Goal: Information Seeking & Learning: Understand process/instructions

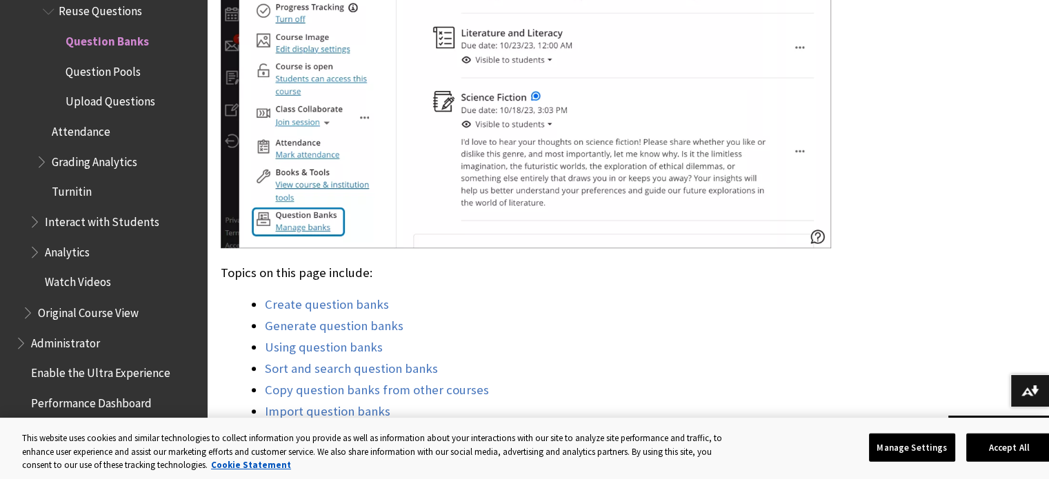
scroll to position [1149, 0]
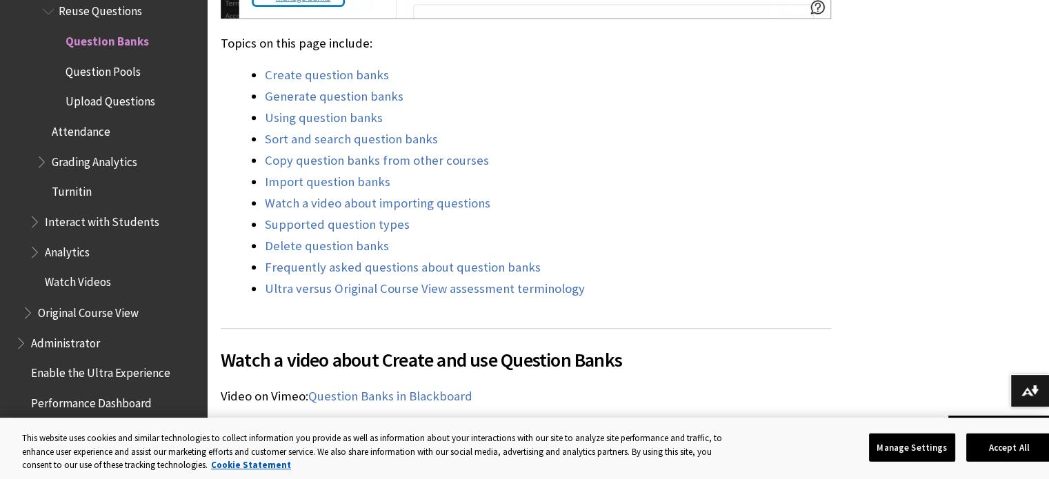
scroll to position [1379, 0]
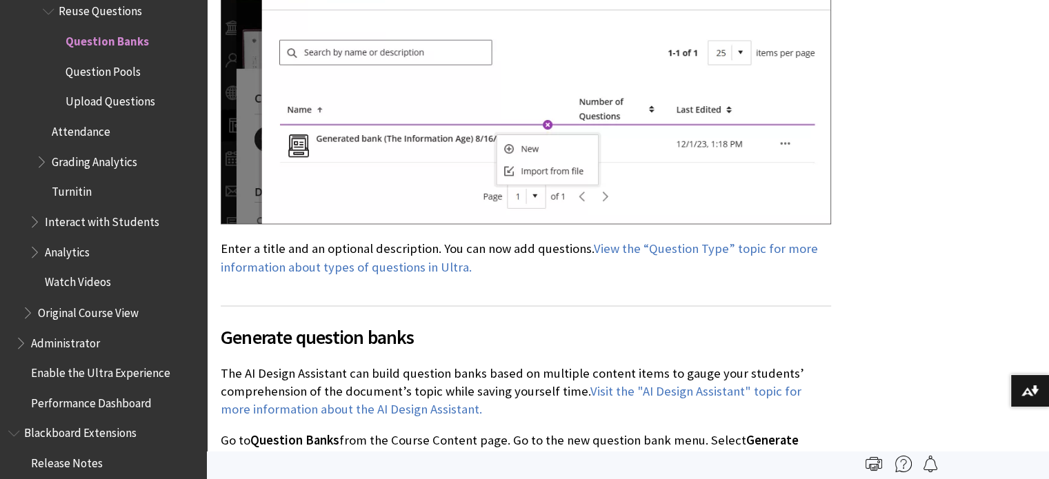
scroll to position [1839, 0]
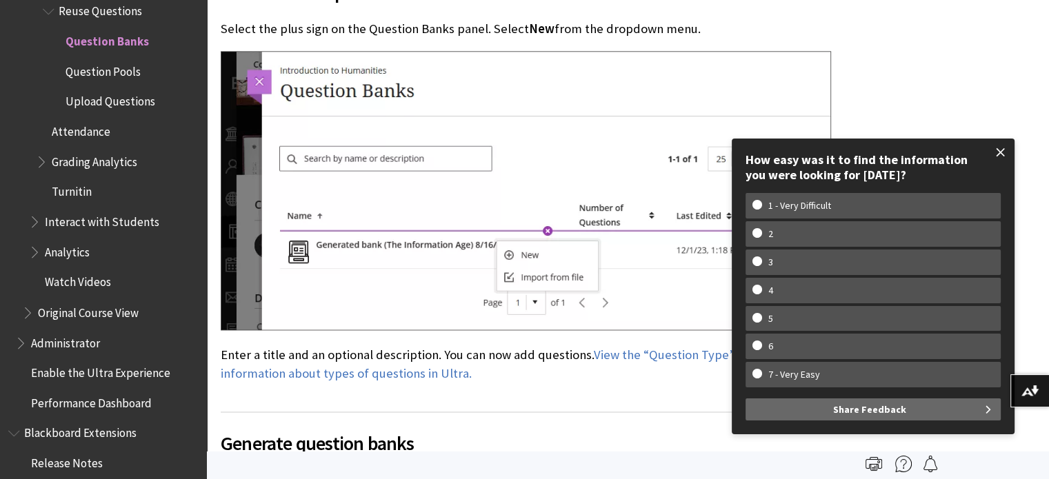
click at [997, 157] on span at bounding box center [1000, 152] width 29 height 29
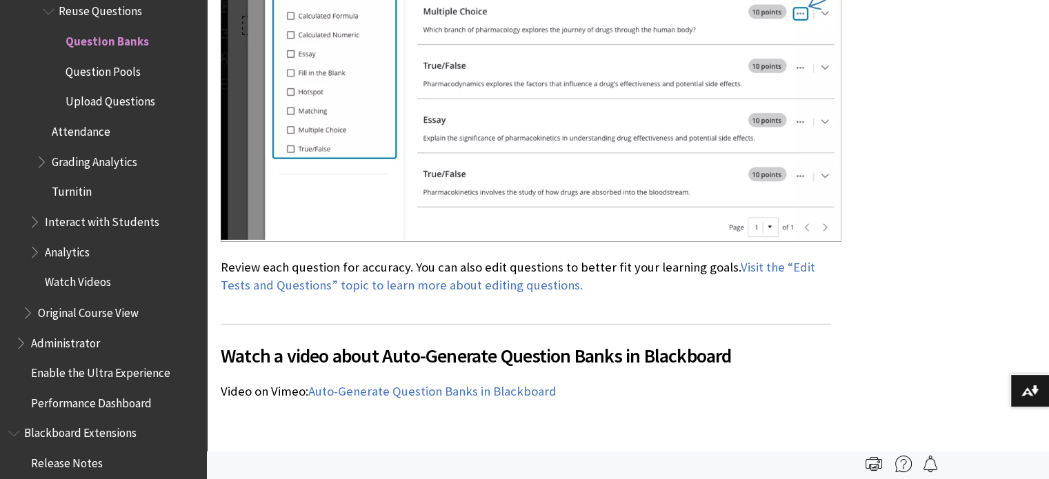
scroll to position [4368, 0]
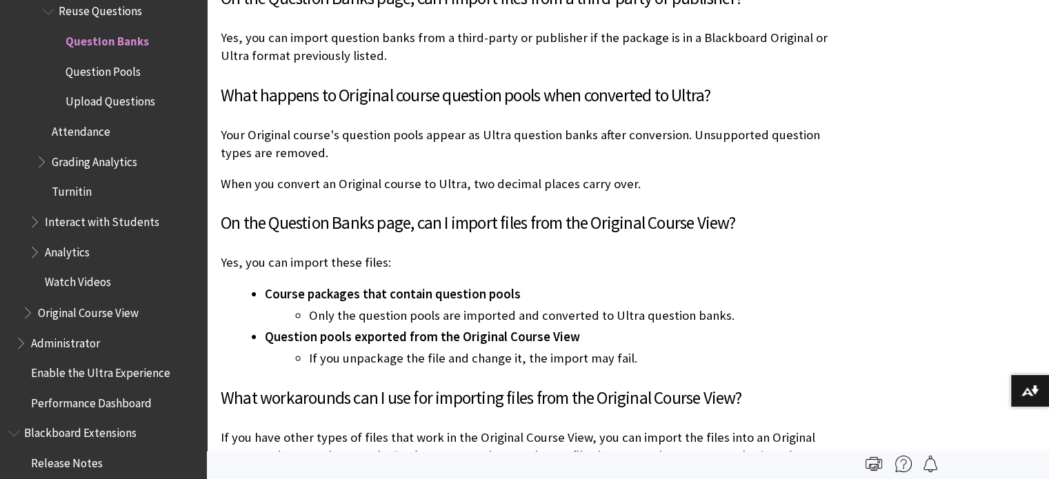
scroll to position [10345, 0]
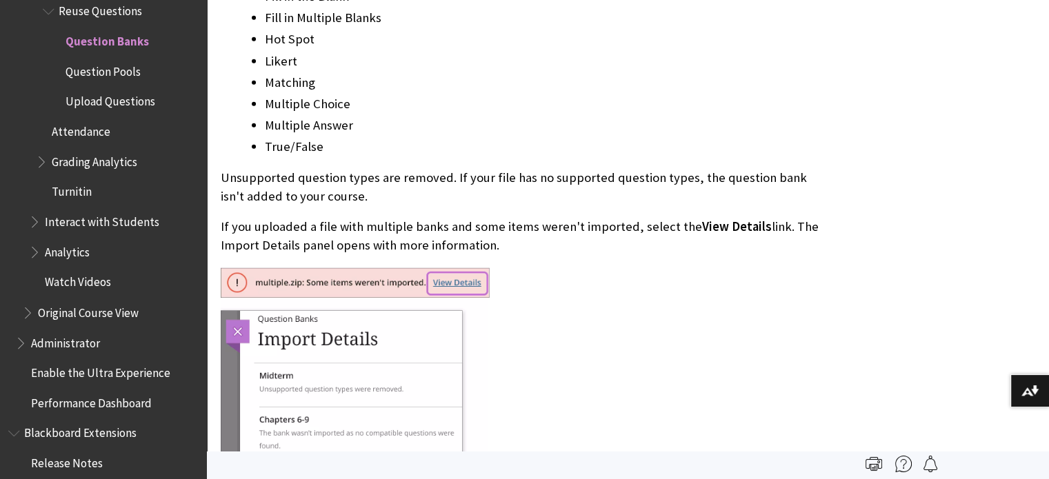
scroll to position [9655, 0]
